Goal: Task Accomplishment & Management: Complete application form

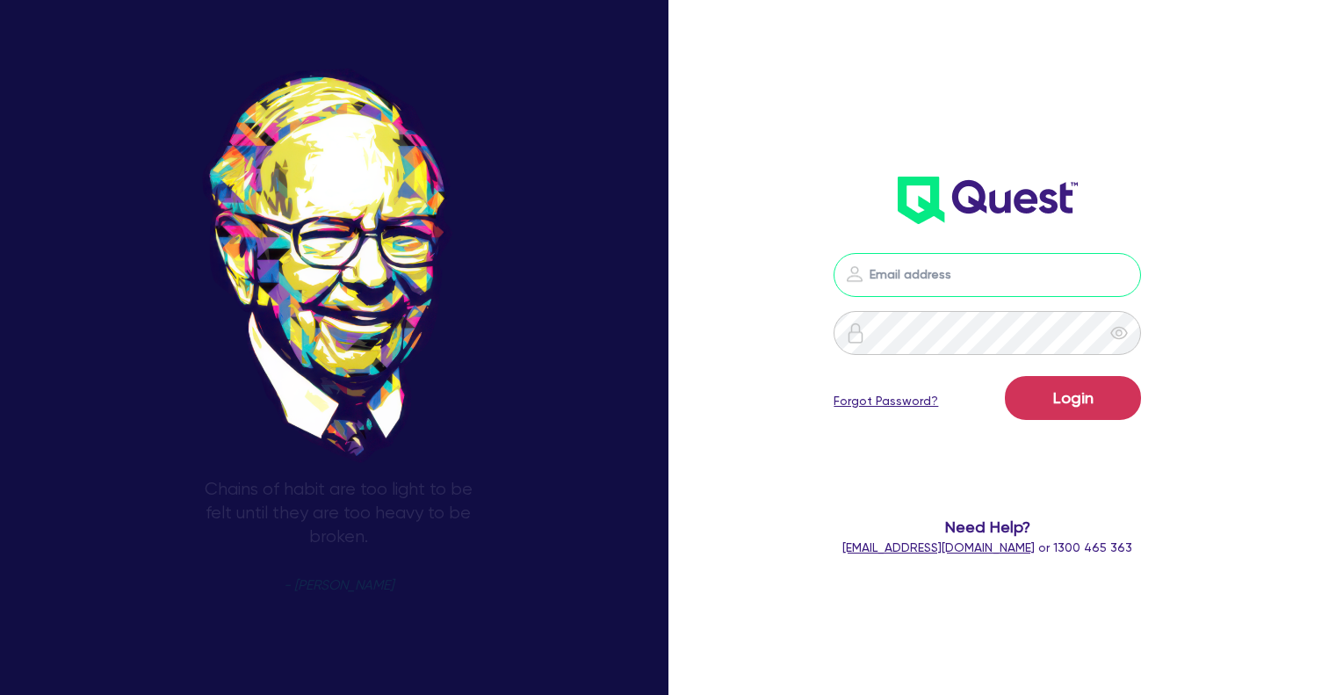
type input "[EMAIL_ADDRESS][DOMAIN_NAME]"
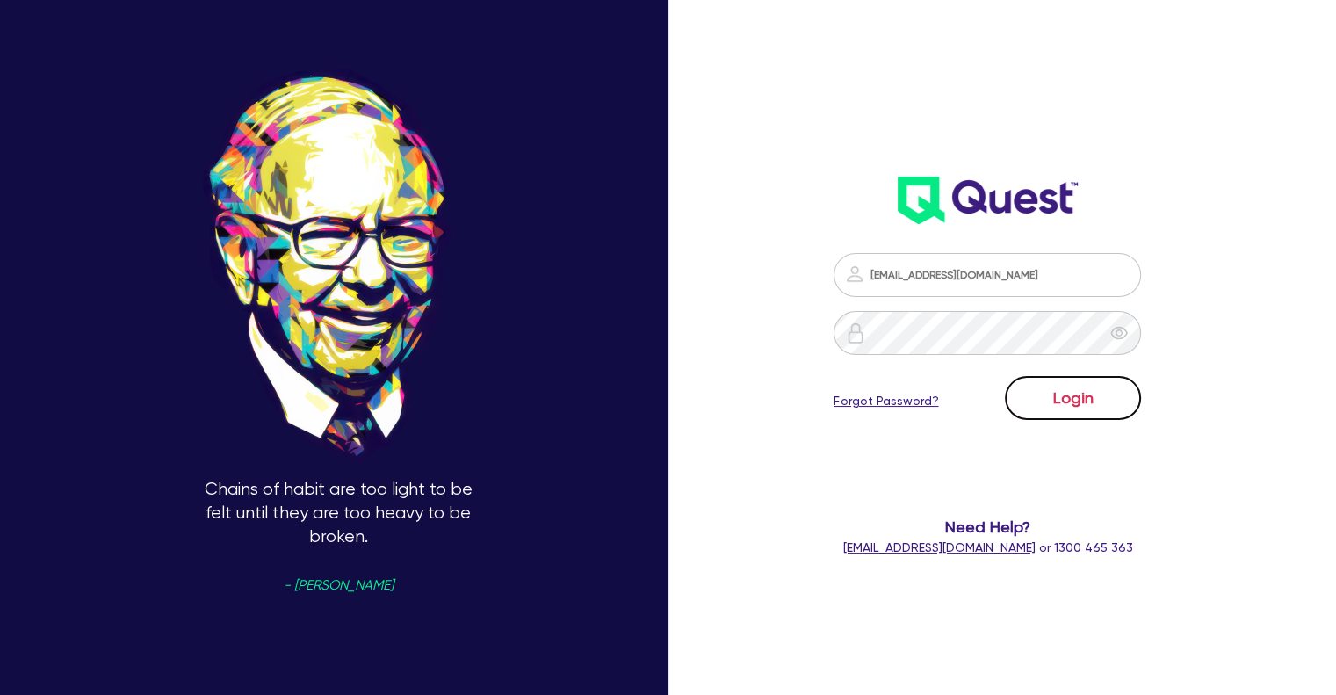
drag, startPoint x: 0, startPoint y: 0, endPoint x: 1103, endPoint y: 410, distance: 1176.4
click at [1103, 410] on button "Login" at bounding box center [1073, 398] width 136 height 44
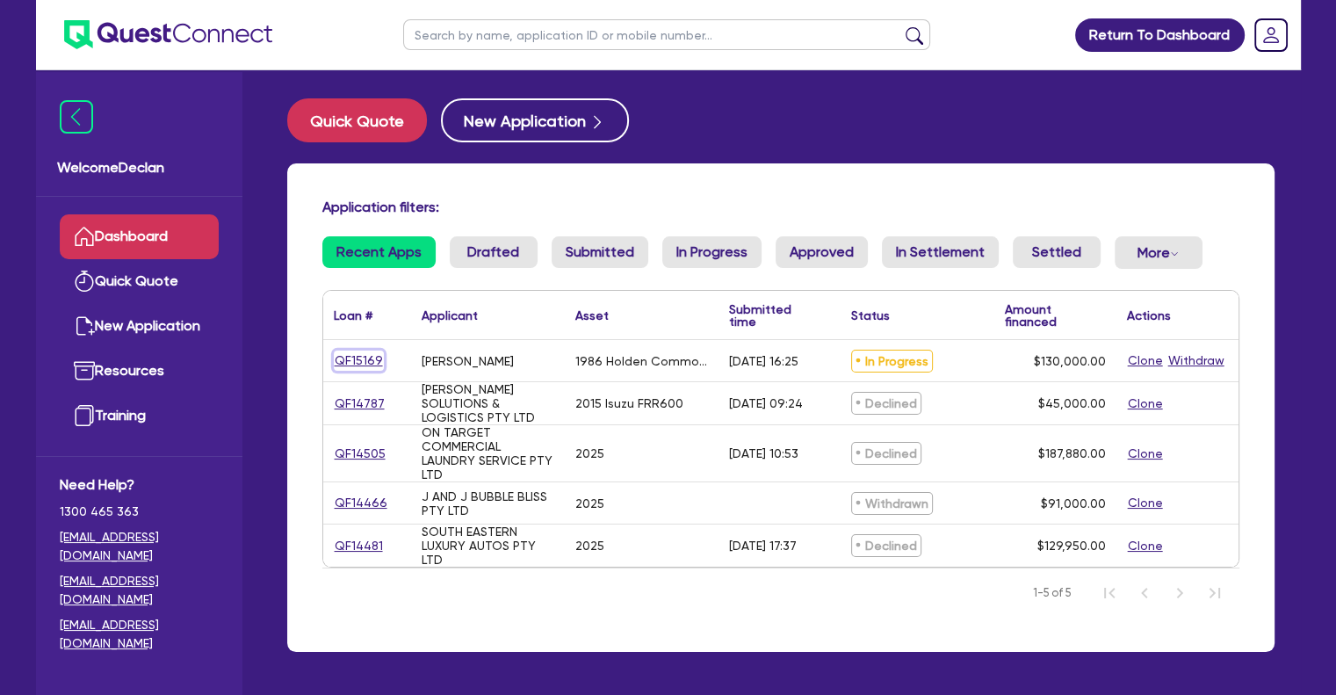
click at [367, 362] on link "QF15169" at bounding box center [359, 361] width 50 height 20
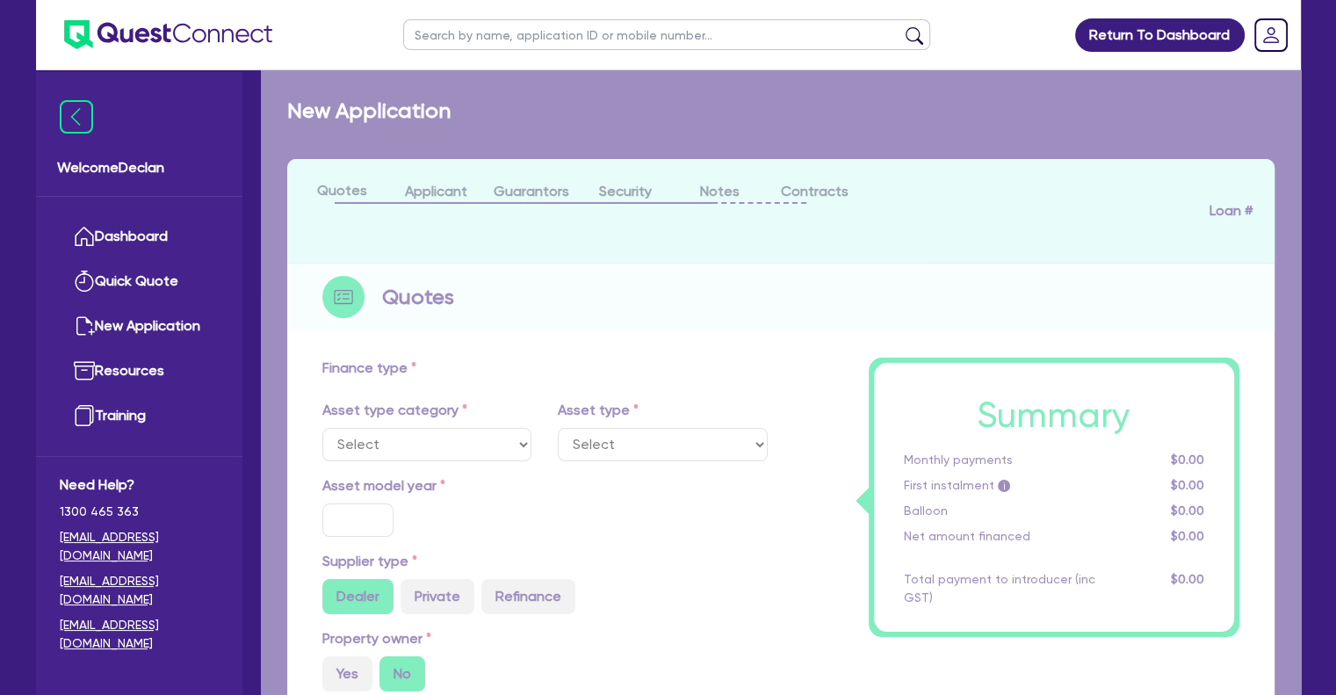
select select "CARS_AND_LIGHT_TRUCKS"
type input "1986"
radio input "false"
radio input "true"
type input "130,000"
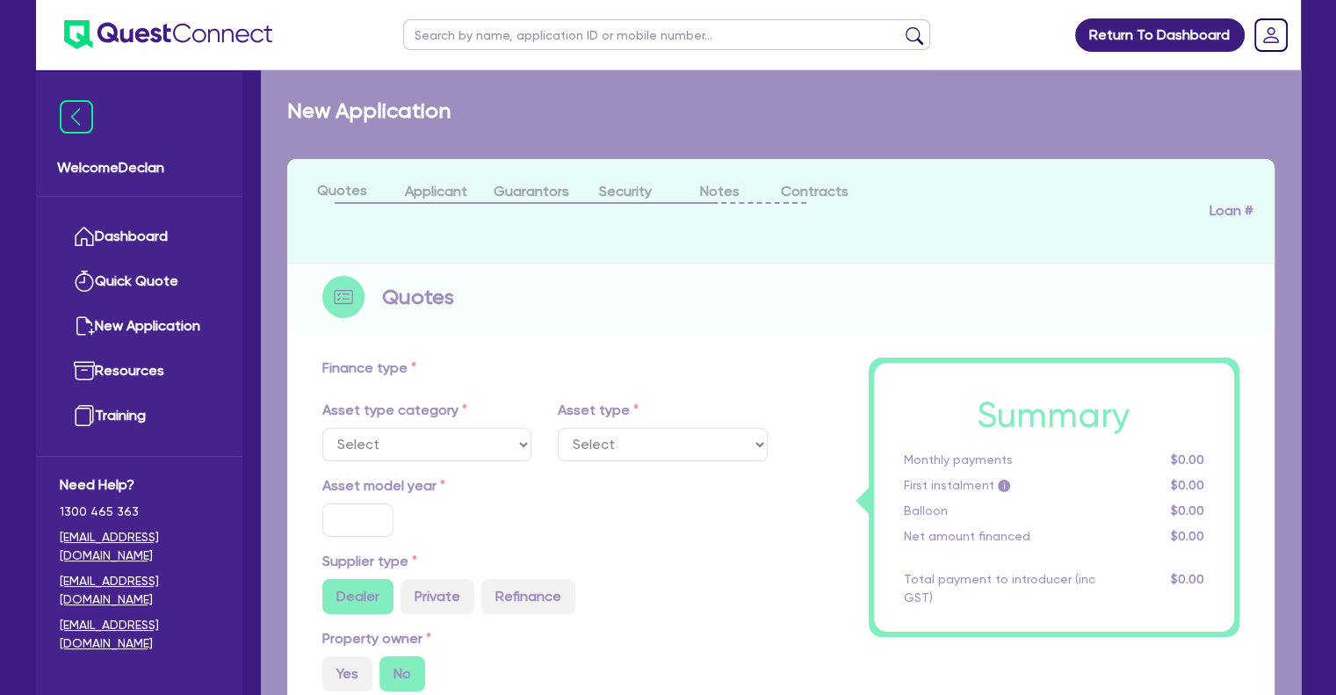
type input "8"
type input "10,400"
type input "17.95"
type input "1,000"
select select "PASSENGER_VEHICLES"
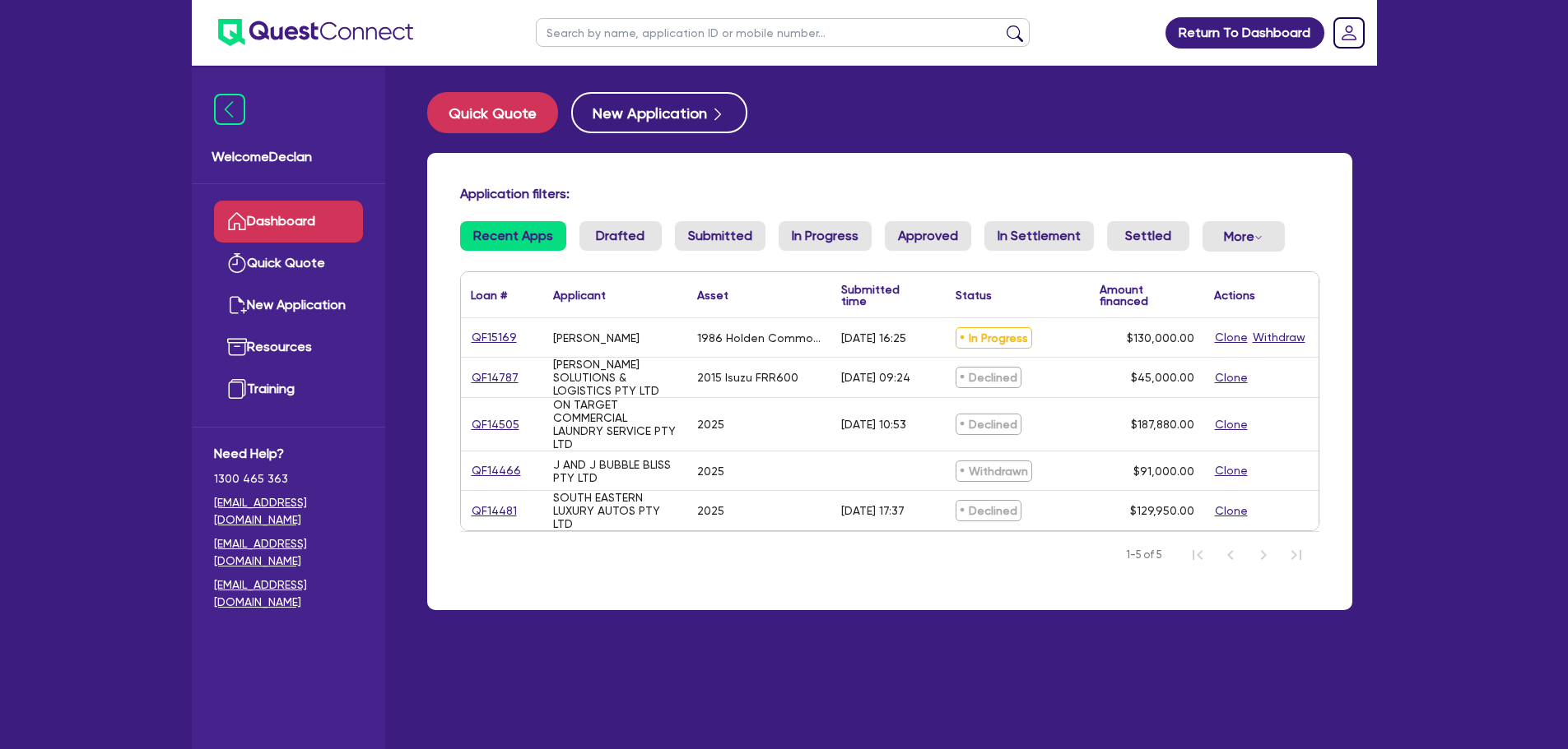
click at [577, 333] on div "[PERSON_NAME]" at bounding box center [596, 338] width 86 height 13
click at [495, 336] on link "QF15169" at bounding box center [495, 338] width 47 height 19
select select "CARS_AND_LIGHT_TRUCKS"
select select "PASSENGER_VEHICLES"
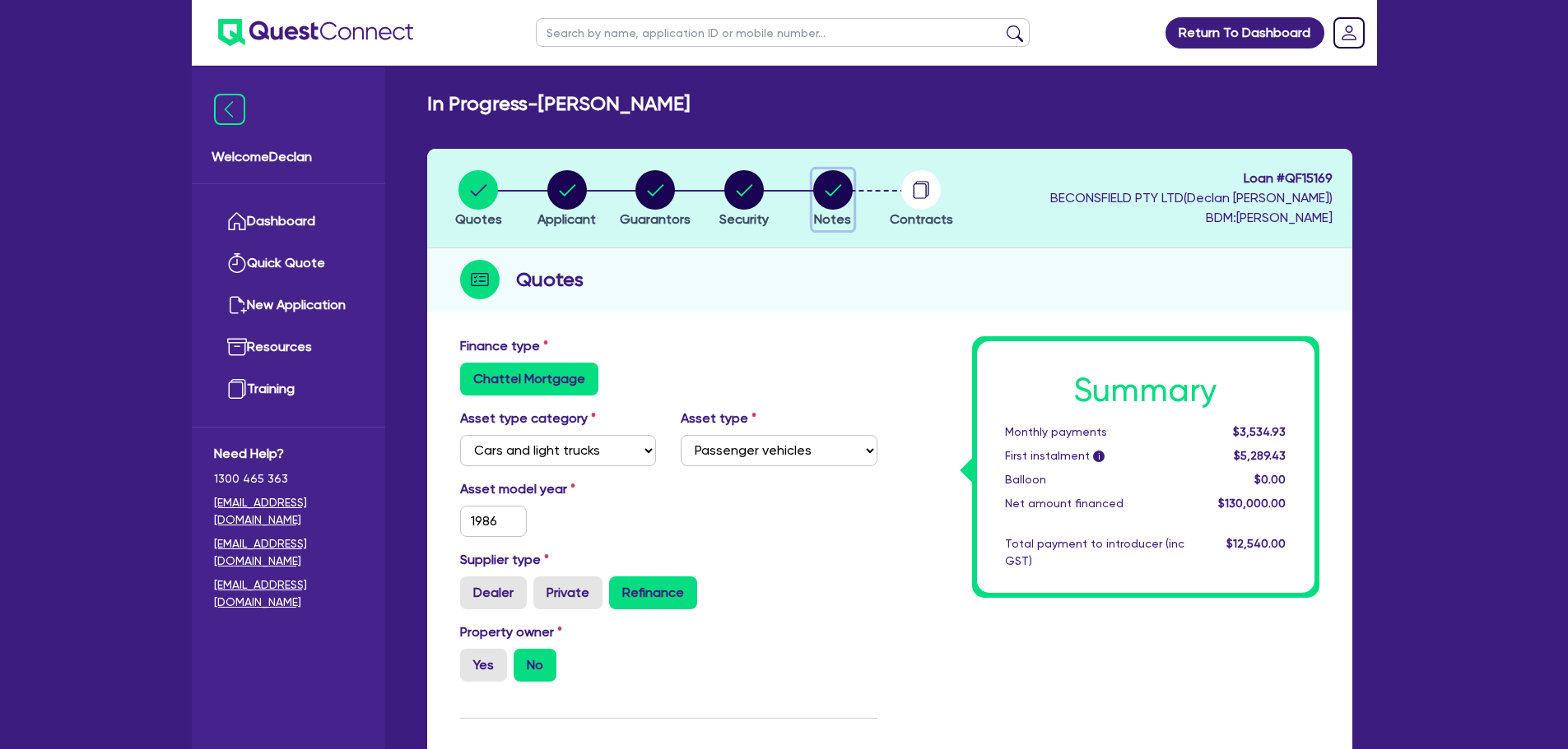
click at [829, 192] on circle "button" at bounding box center [833, 190] width 39 height 39
select select "Quest Finance - Own Book"
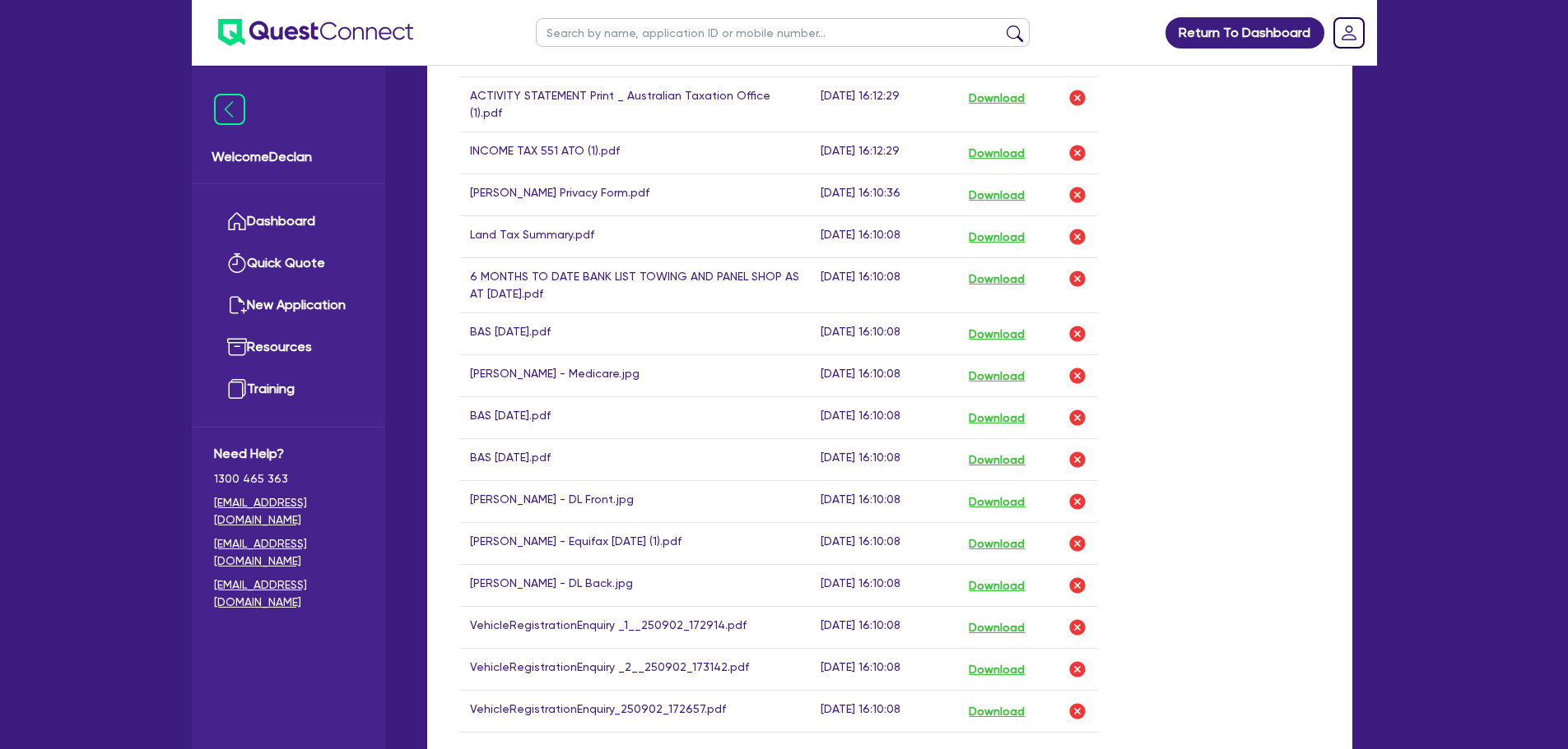
scroll to position [987, 0]
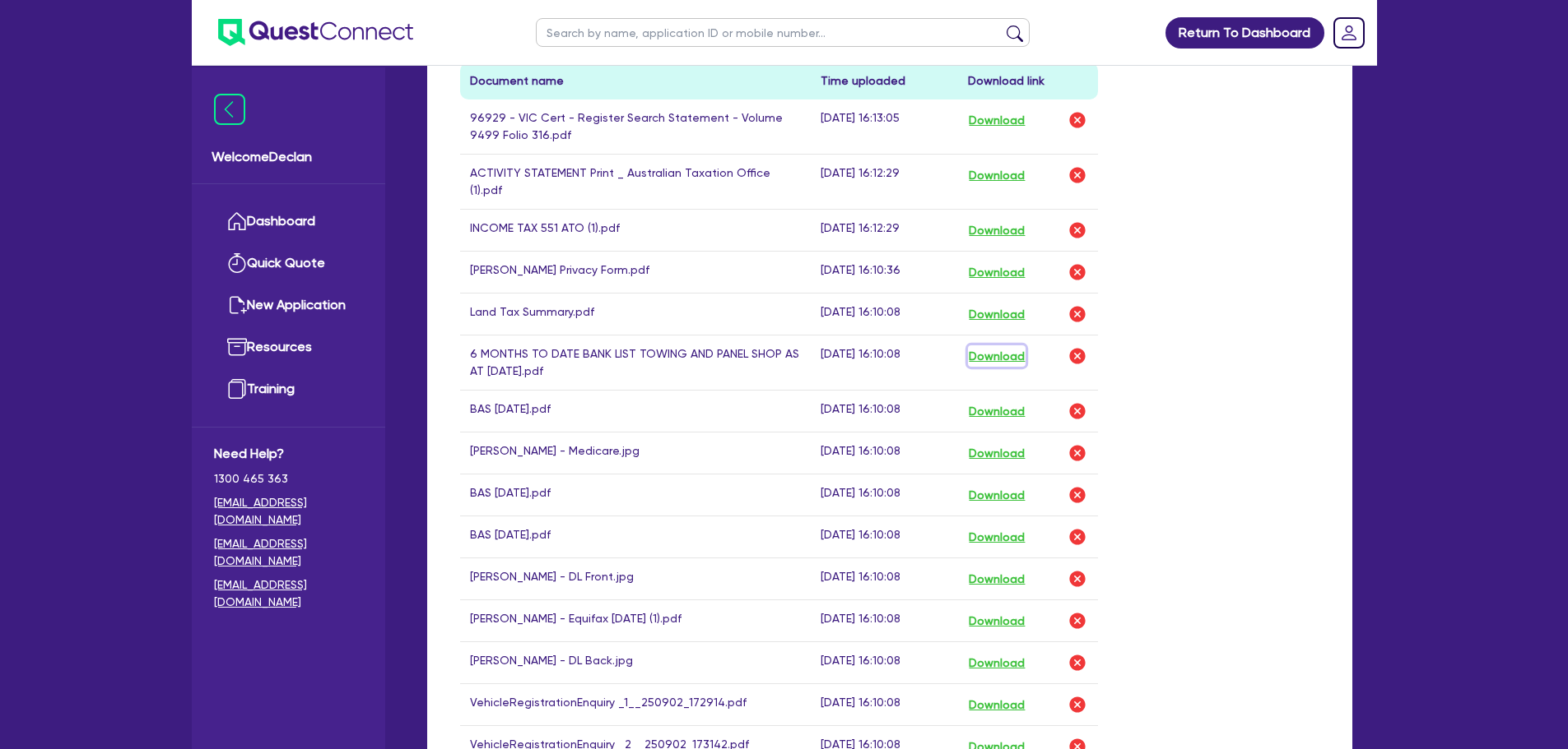
click at [984, 345] on button "Download" at bounding box center [996, 356] width 57 height 22
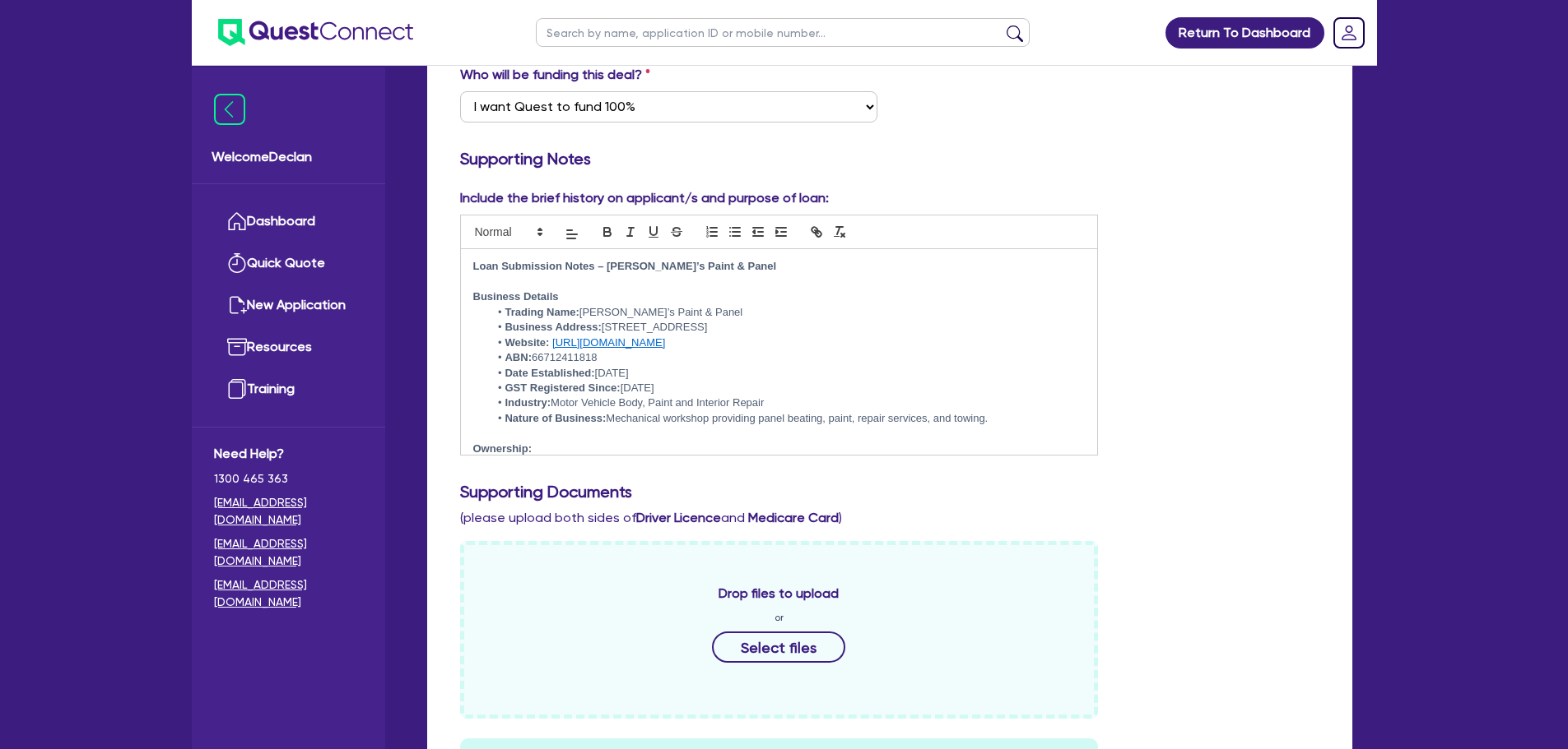
scroll to position [0, 0]
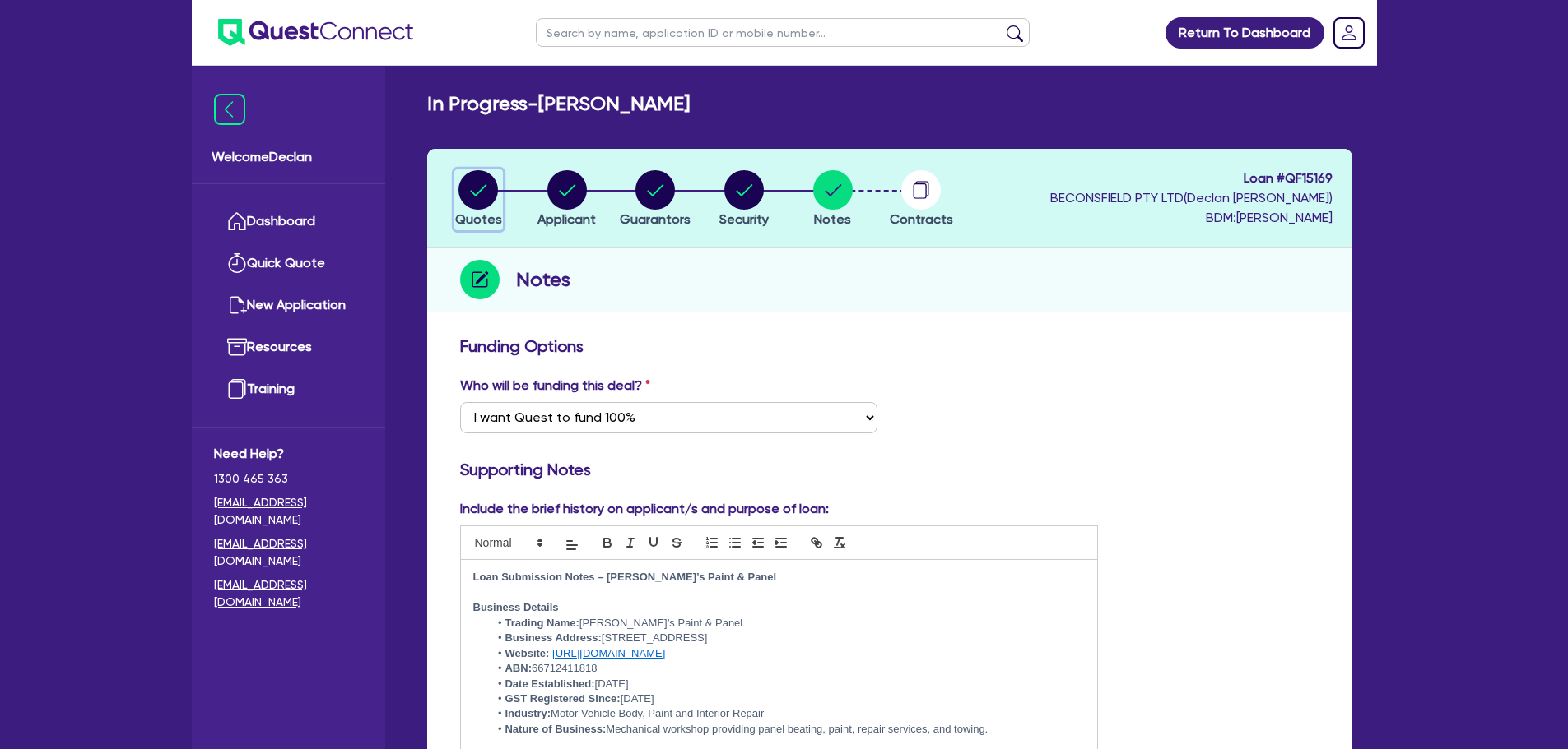
click at [491, 188] on circle "button" at bounding box center [478, 190] width 39 height 39
select select "CARS_AND_LIGHT_TRUCKS"
select select "PASSENGER_VEHICLES"
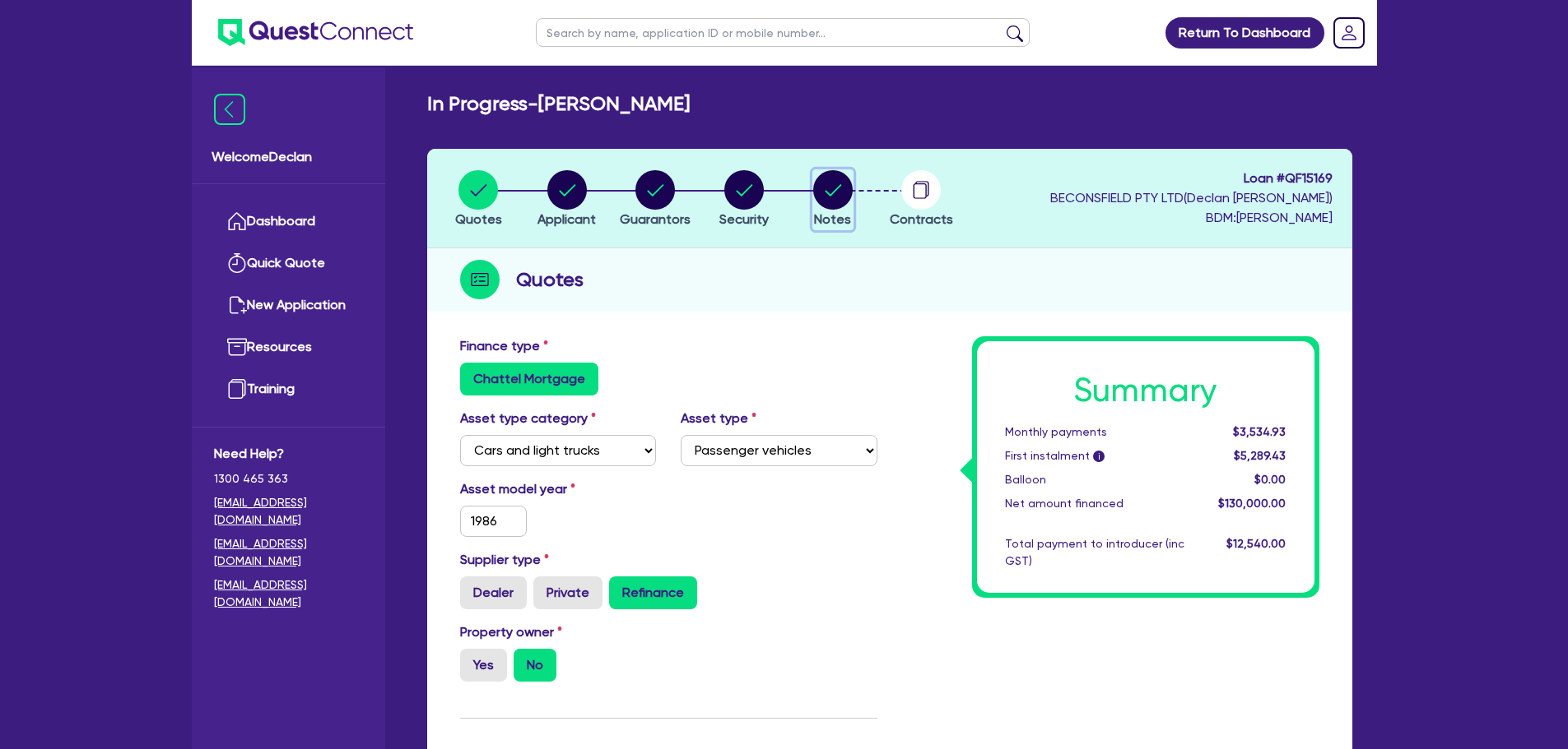
click at [837, 199] on circle "button" at bounding box center [833, 190] width 39 height 39
select select "Quest Finance - Own Book"
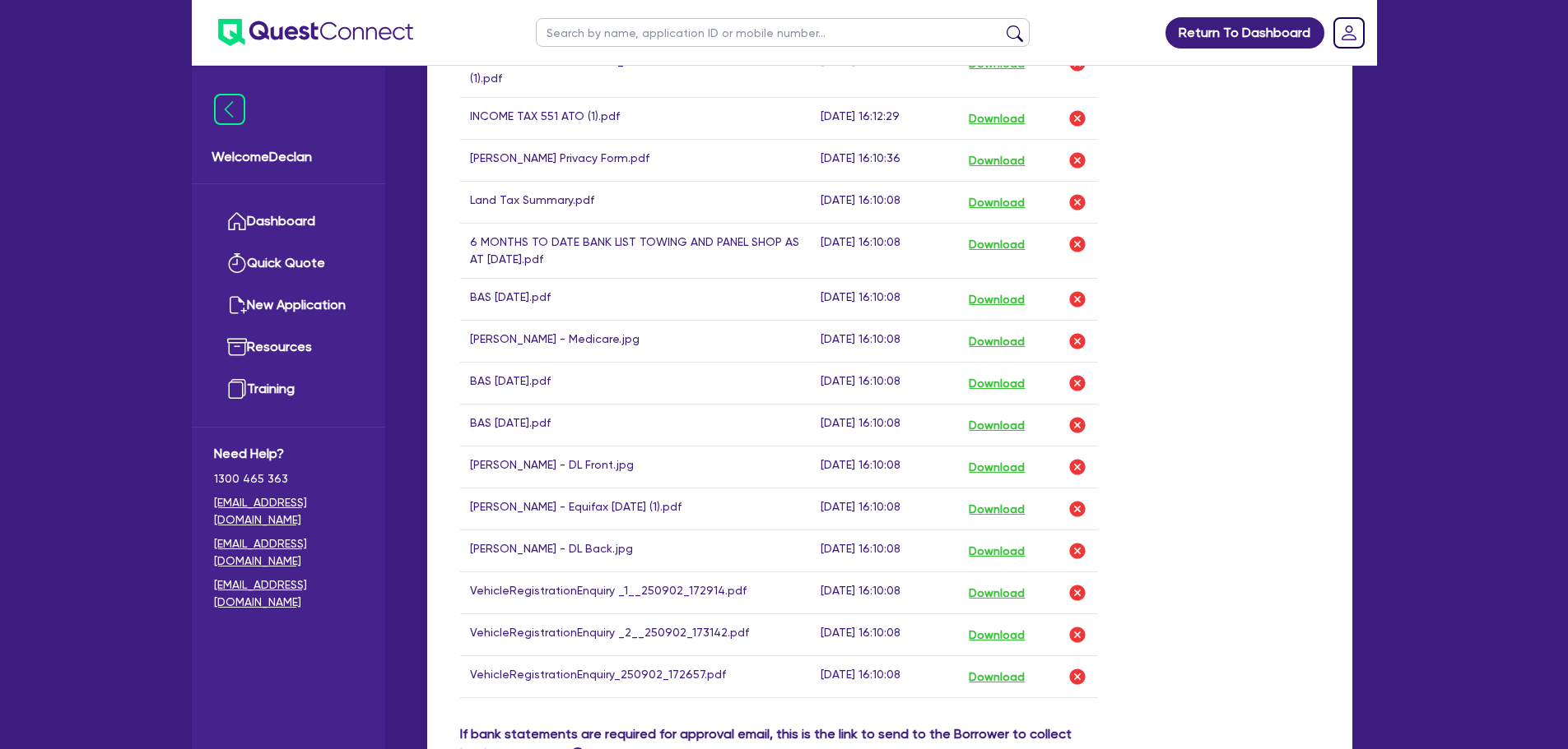
scroll to position [1069, 0]
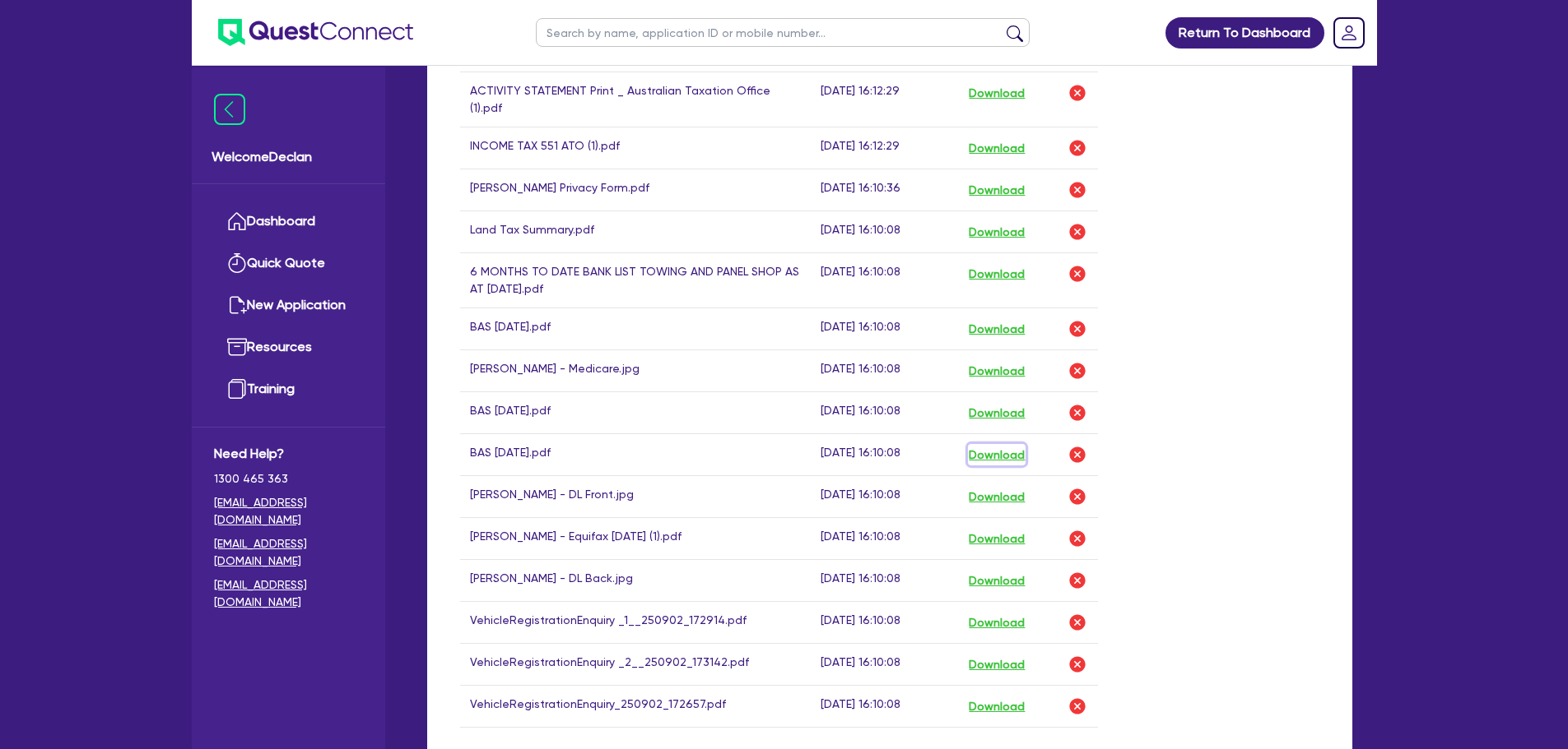
click at [1012, 444] on button "Download" at bounding box center [996, 454] width 57 height 22
click at [989, 403] on button "Download" at bounding box center [996, 413] width 57 height 22
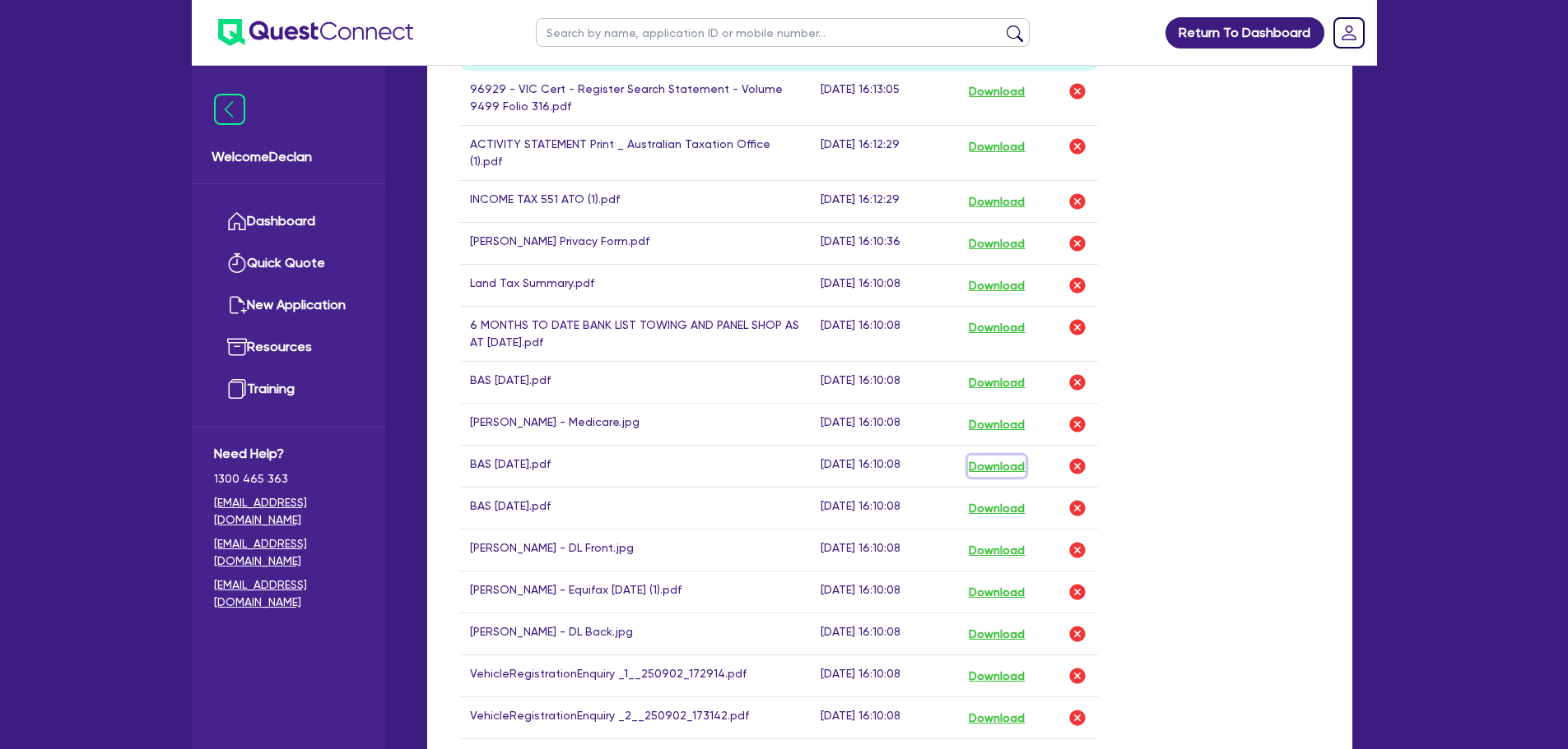
scroll to position [987, 0]
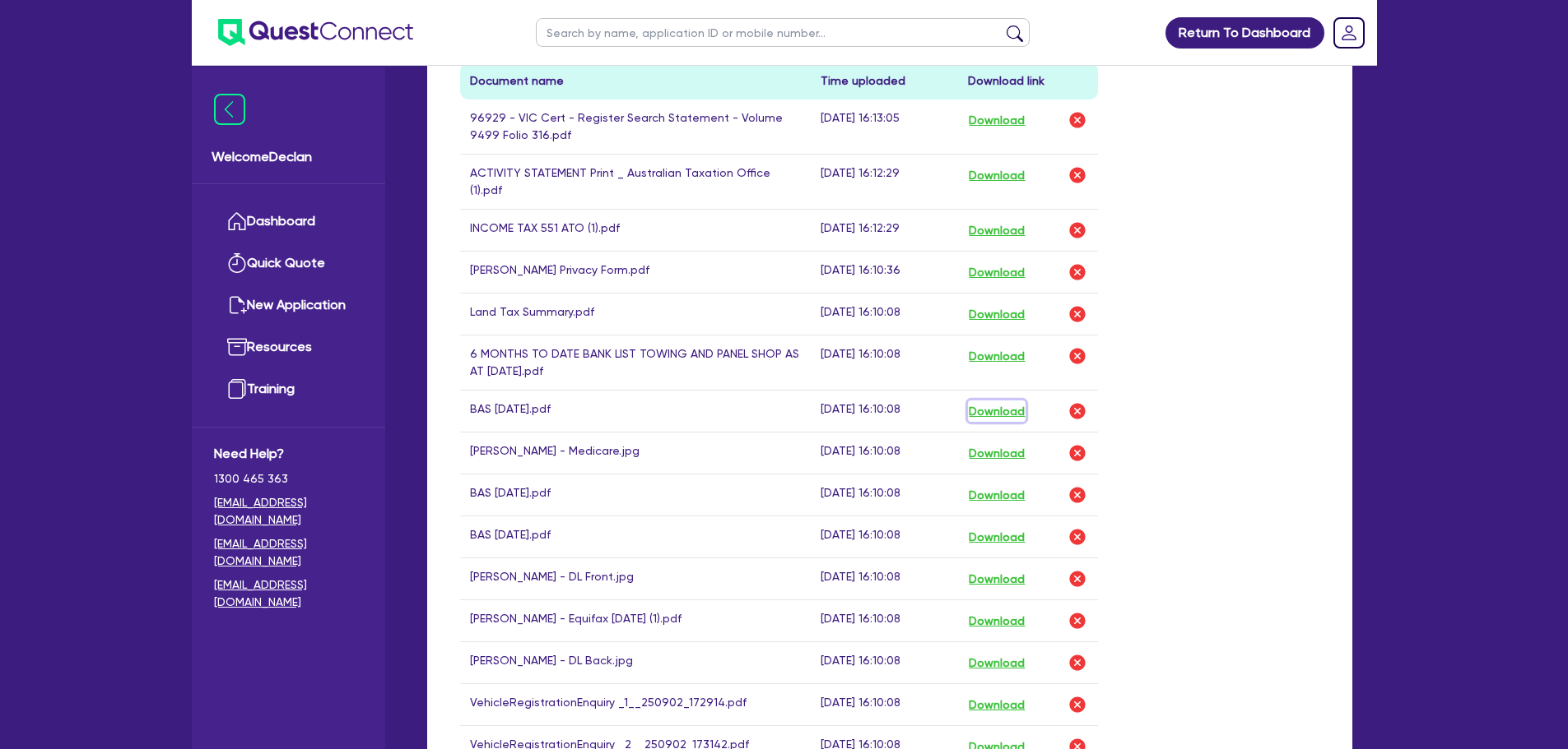
click at [989, 401] on button "Download" at bounding box center [996, 411] width 57 height 22
